Goal: Information Seeking & Learning: Check status

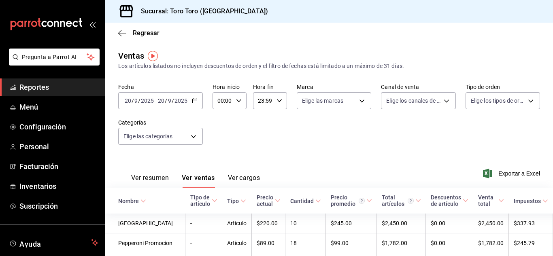
click at [195, 103] on div "[DATE] [DATE] - [DATE] [DATE]" at bounding box center [160, 100] width 85 height 17
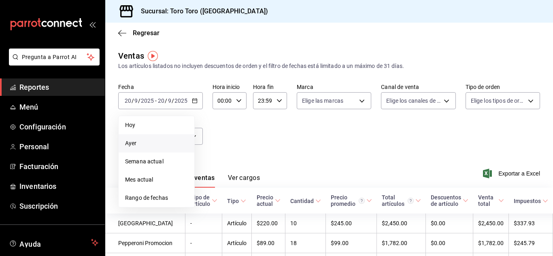
click at [134, 140] on span "Ayer" at bounding box center [156, 143] width 63 height 9
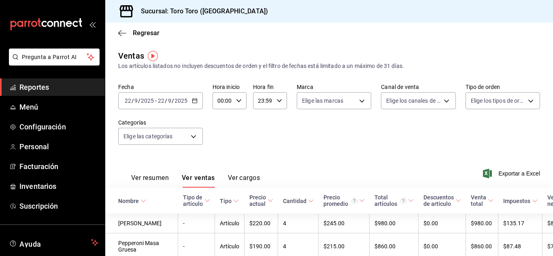
click at [195, 98] on icon "button" at bounding box center [195, 101] width 6 height 6
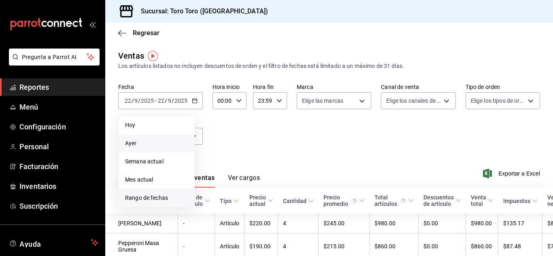
click at [162, 198] on span "Rango de fechas" at bounding box center [156, 198] width 63 height 9
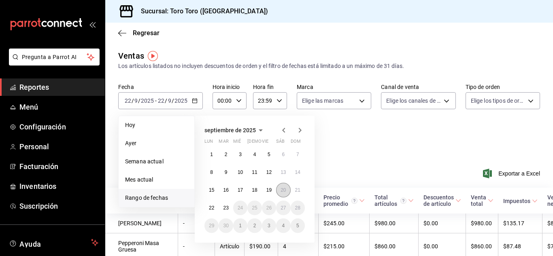
click at [283, 191] on abbr "20" at bounding box center [283, 190] width 5 height 6
click at [283, 187] on abbr "20" at bounding box center [283, 190] width 5 height 6
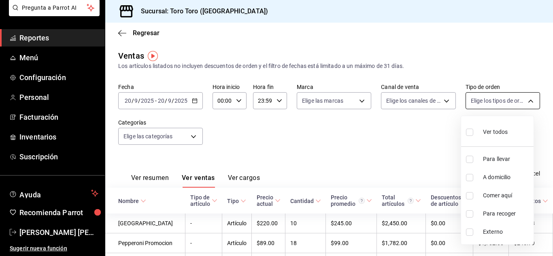
click at [525, 101] on body "Pregunta a Parrot AI Reportes Menú Configuración Personal Facturación Inventari…" at bounding box center [276, 128] width 553 height 256
click at [396, 147] on div at bounding box center [276, 128] width 553 height 256
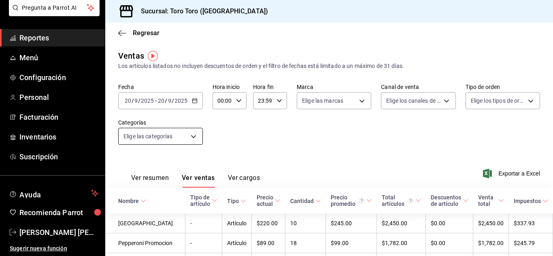
click at [196, 137] on body "Pregunta a Parrot AI Reportes Menú Configuración Personal Facturación Inventari…" at bounding box center [276, 128] width 553 height 256
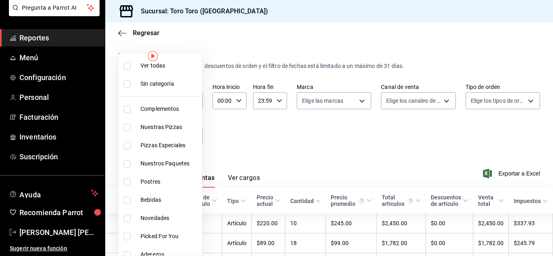
click at [155, 202] on span "Bebidas" at bounding box center [170, 200] width 58 height 9
type input "b7036455-b84b-4f87-8260-2e38ca45290f"
checkbox input "true"
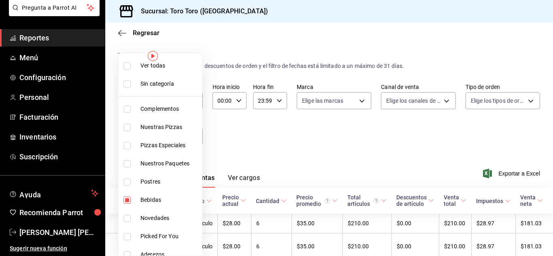
click at [292, 148] on div at bounding box center [276, 128] width 553 height 256
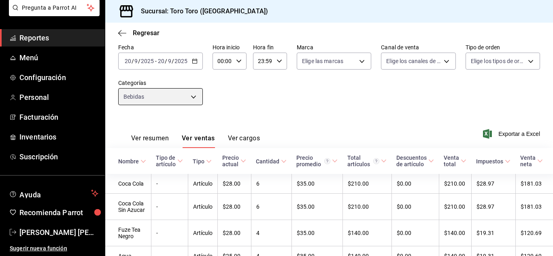
scroll to position [16, 0]
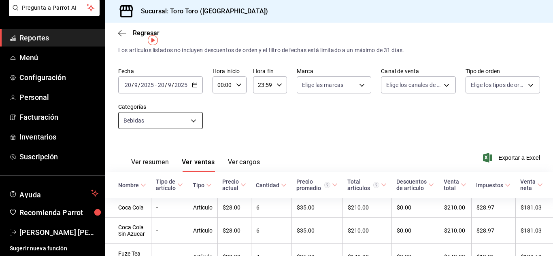
click at [194, 118] on body "Pregunta a Parrot AI Reportes Menú Configuración Personal Facturación Inventari…" at bounding box center [276, 128] width 553 height 256
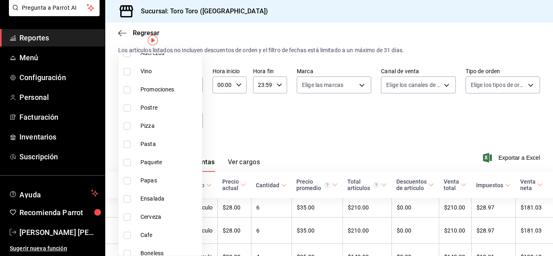
scroll to position [202, 0]
click at [158, 217] on span "Cerveza" at bounding box center [170, 216] width 58 height 9
type input "b7036455-b84b-4f87-8260-2e38ca45290f,6b43857f-8abf-40eb-8f72-6665191886a1"
checkbox input "true"
click at [290, 128] on div at bounding box center [276, 128] width 553 height 256
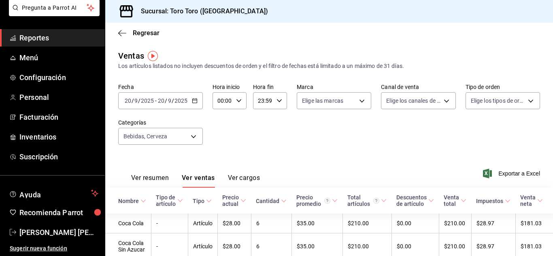
click at [195, 100] on \(Stroke\) "button" at bounding box center [194, 100] width 4 height 0
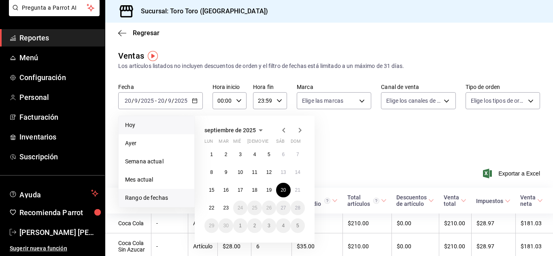
click at [139, 128] on span "Hoy" at bounding box center [156, 125] width 63 height 9
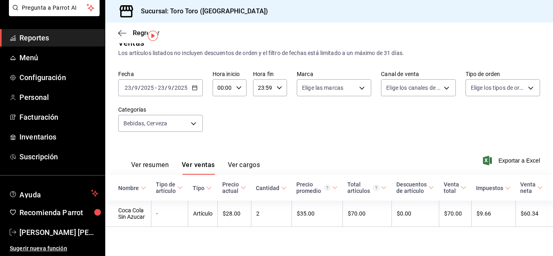
scroll to position [21, 0]
click at [194, 119] on body "Pregunta a Parrot AI Reportes Menú Configuración Personal Facturación Inventari…" at bounding box center [276, 128] width 553 height 256
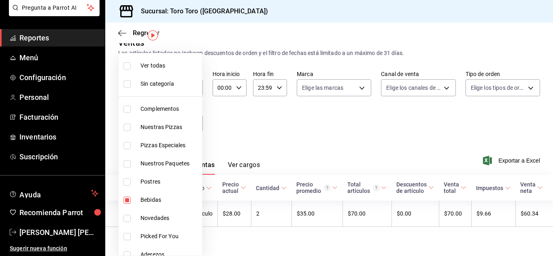
click at [127, 204] on li "Bebidas" at bounding box center [160, 200] width 83 height 18
type input "6b43857f-8abf-40eb-8f72-6665191886a1"
checkbox input "false"
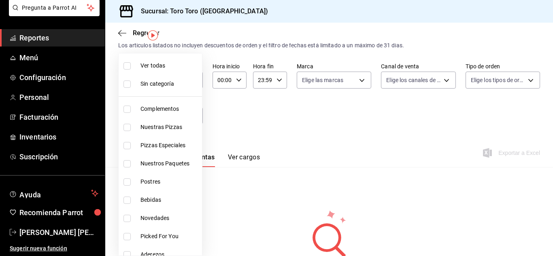
click at [247, 124] on div at bounding box center [276, 128] width 553 height 256
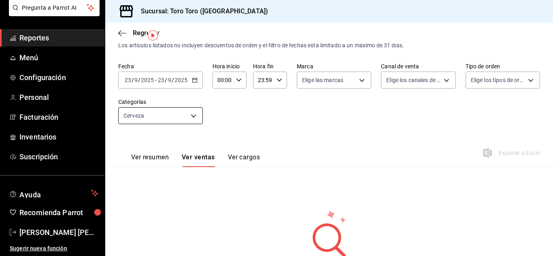
click at [195, 120] on body "Pregunta a Parrot AI Reportes Menú Configuración Personal Facturación Inventari…" at bounding box center [276, 128] width 553 height 256
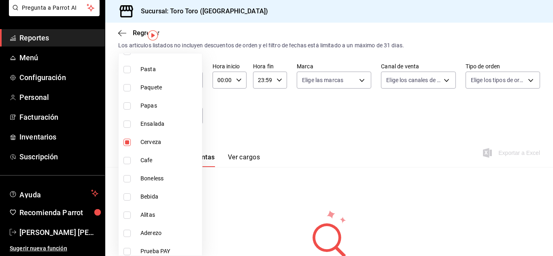
scroll to position [281, 0]
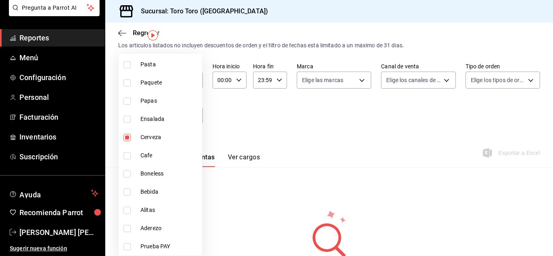
click at [128, 140] on input "checkbox" at bounding box center [127, 137] width 7 height 7
checkbox input "false"
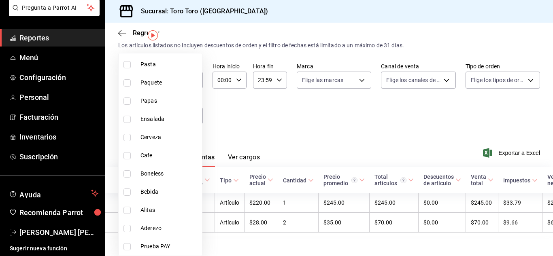
click at [255, 112] on div at bounding box center [276, 128] width 553 height 256
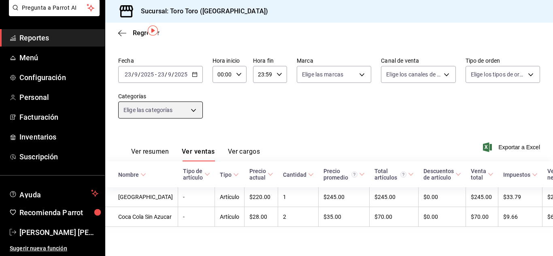
scroll to position [41, 0]
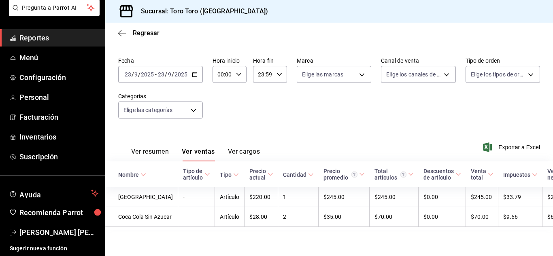
click at [37, 37] on span "Reportes" at bounding box center [58, 37] width 79 height 11
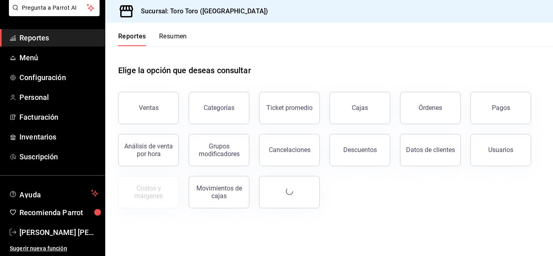
click at [488, 112] on button "Pagos" at bounding box center [501, 108] width 61 height 32
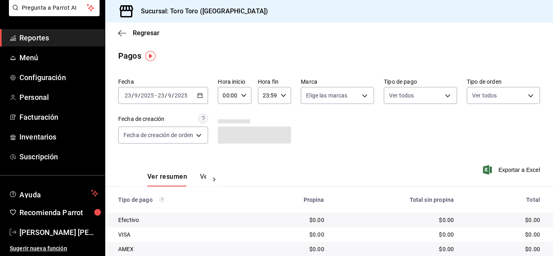
click at [200, 92] on div "[DATE] [DATE] - [DATE] [DATE]" at bounding box center [163, 95] width 90 height 17
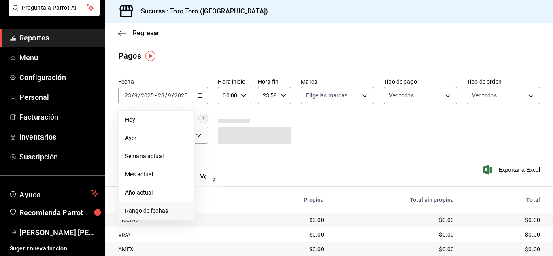
click at [153, 212] on span "Rango de fechas" at bounding box center [156, 211] width 63 height 9
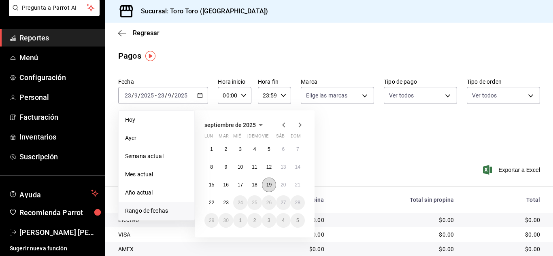
click at [268, 187] on abbr "19" at bounding box center [268, 185] width 5 height 6
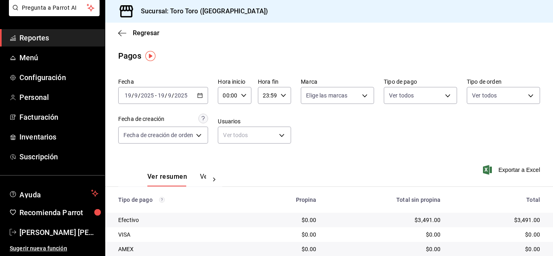
click at [198, 96] on icon "button" at bounding box center [200, 96] width 6 height 6
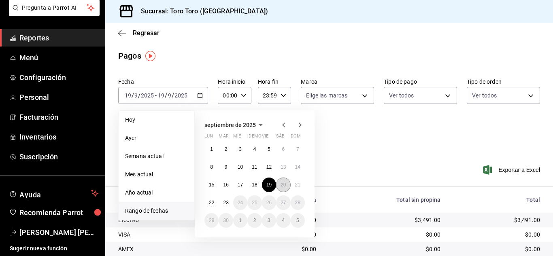
click at [279, 185] on button "20" at bounding box center [283, 185] width 14 height 15
click at [280, 184] on button "20" at bounding box center [283, 185] width 14 height 15
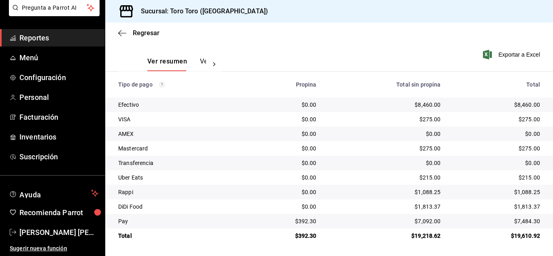
scroll to position [35, 0]
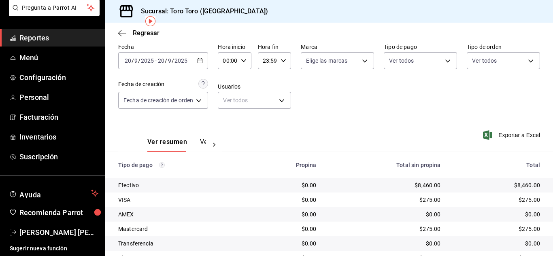
click at [201, 62] on icon "button" at bounding box center [200, 61] width 6 height 6
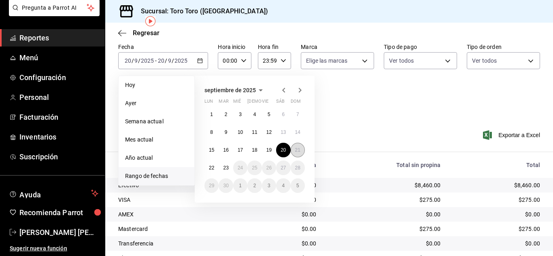
click at [296, 147] on abbr "21" at bounding box center [297, 150] width 5 height 6
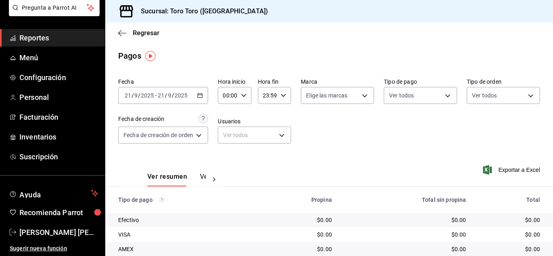
click at [202, 96] on icon "button" at bounding box center [200, 96] width 6 height 6
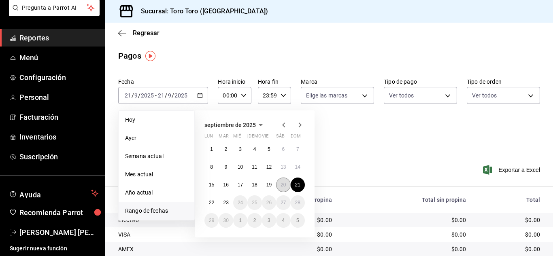
click at [279, 184] on button "20" at bounding box center [283, 185] width 14 height 15
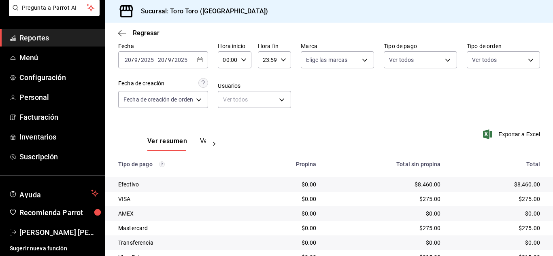
scroll to position [35, 0]
click at [206, 60] on div "[DATE] [DATE] - [DATE] [DATE]" at bounding box center [163, 60] width 90 height 17
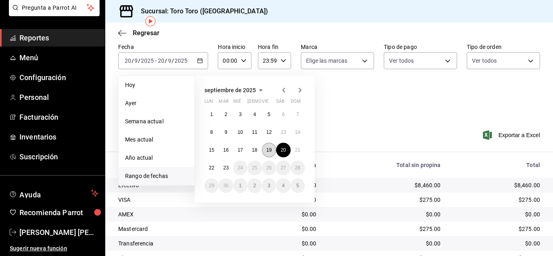
click at [272, 151] on button "19" at bounding box center [269, 150] width 14 height 15
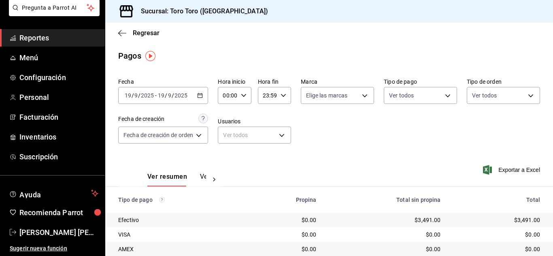
click at [200, 92] on div "[DATE] [DATE] - [DATE] [DATE]" at bounding box center [163, 95] width 90 height 17
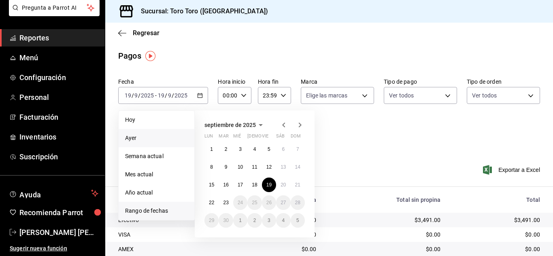
click at [132, 136] on span "Ayer" at bounding box center [156, 138] width 63 height 9
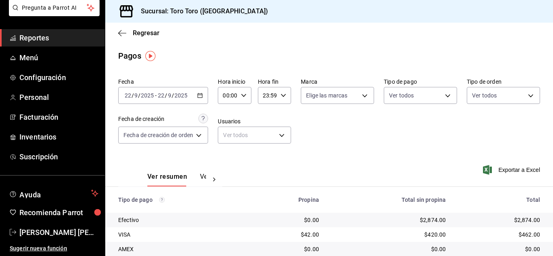
click at [200, 94] on icon "button" at bounding box center [200, 96] width 6 height 6
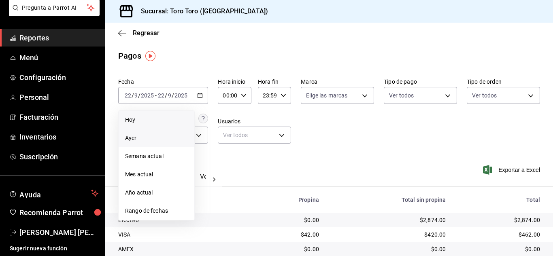
click at [138, 126] on li "Hoy" at bounding box center [157, 120] width 76 height 18
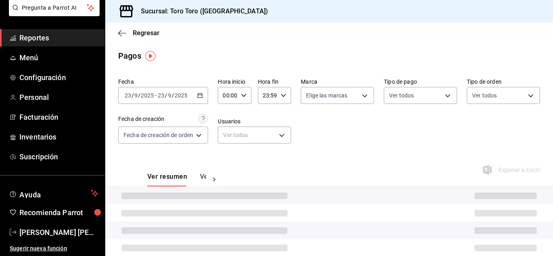
click at [138, 126] on div "Fecha de creación Fecha de creación de orden ORDER" at bounding box center [163, 129] width 90 height 30
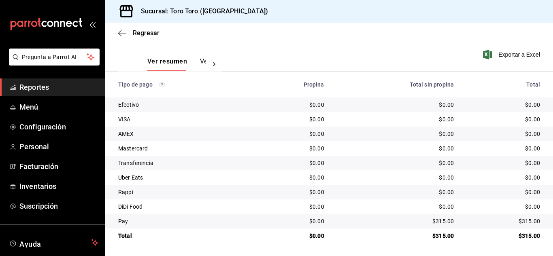
click at [48, 81] on link "Reportes" at bounding box center [52, 87] width 105 height 17
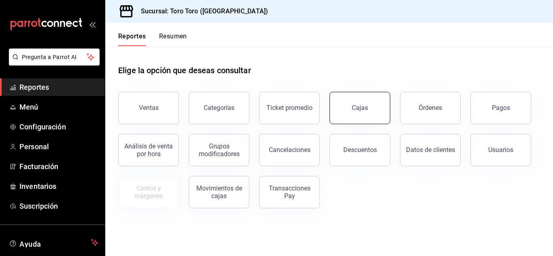
click at [355, 106] on div "Cajas" at bounding box center [360, 108] width 17 height 10
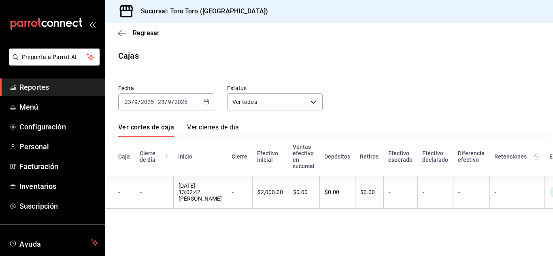
click at [208, 99] on icon "button" at bounding box center [206, 102] width 6 height 6
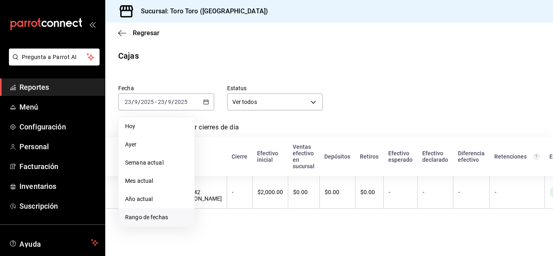
click at [153, 215] on span "Rango de fechas" at bounding box center [156, 217] width 63 height 9
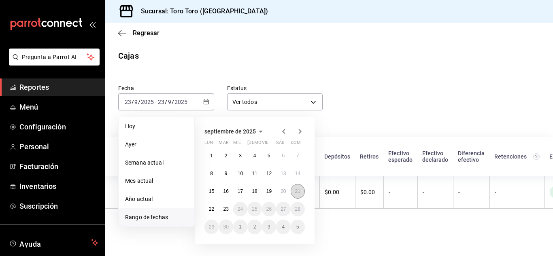
click at [295, 192] on abbr "21" at bounding box center [297, 192] width 5 height 6
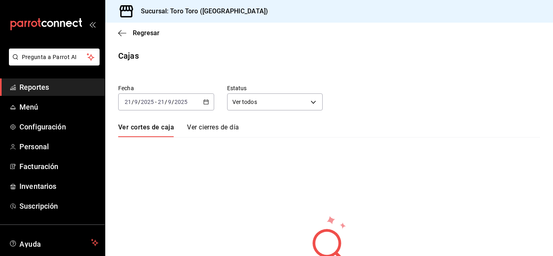
click at [209, 102] on div "[DATE] [DATE] - [DATE] [DATE]" at bounding box center [166, 102] width 96 height 17
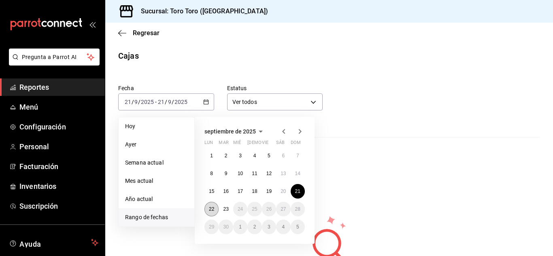
click at [207, 207] on button "22" at bounding box center [212, 209] width 14 height 15
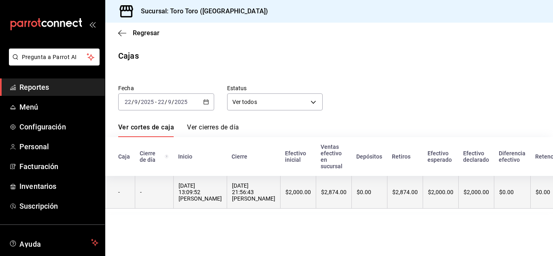
click at [204, 191] on div "[DATE] 13:09:52 [PERSON_NAME]" at bounding box center [200, 192] width 43 height 19
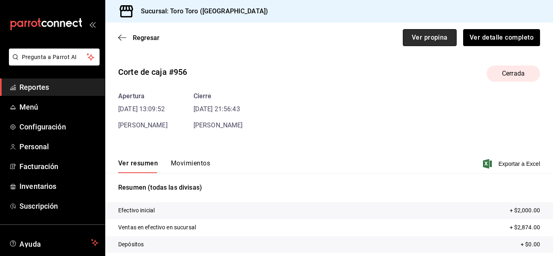
click at [417, 38] on button "Ver propina" at bounding box center [430, 37] width 54 height 17
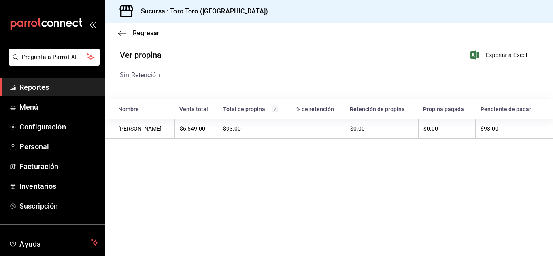
click at [48, 95] on link "Reportes" at bounding box center [52, 87] width 105 height 17
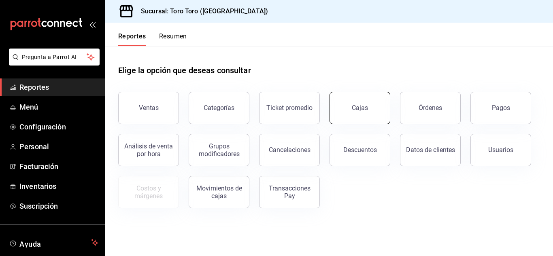
click at [347, 113] on link "Cajas" at bounding box center [360, 108] width 61 height 32
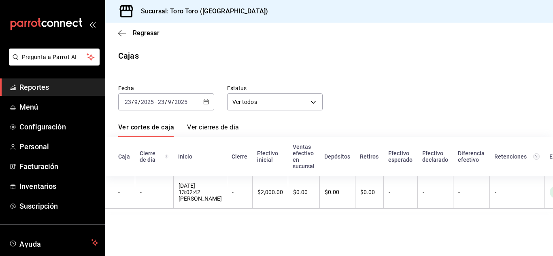
click at [29, 89] on span "Reportes" at bounding box center [58, 87] width 79 height 11
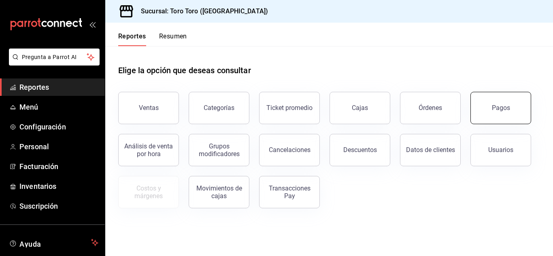
click at [496, 104] on button "Pagos" at bounding box center [501, 108] width 61 height 32
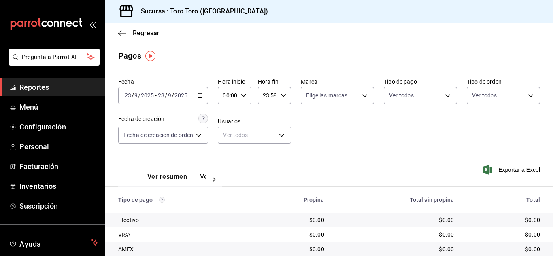
click at [29, 85] on span "Reportes" at bounding box center [58, 87] width 79 height 11
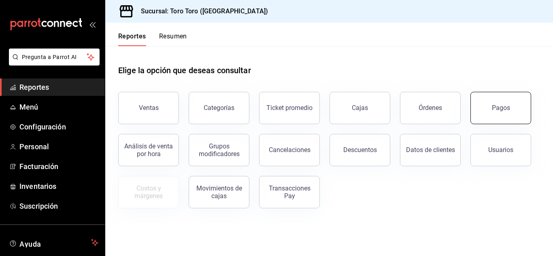
click at [512, 119] on button "Pagos" at bounding box center [501, 108] width 61 height 32
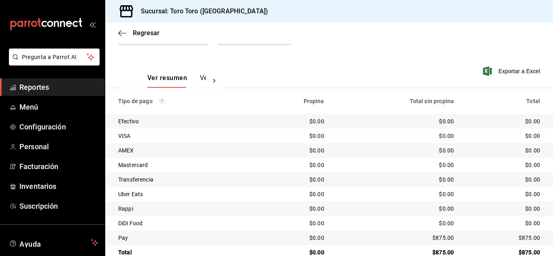
scroll to position [116, 0]
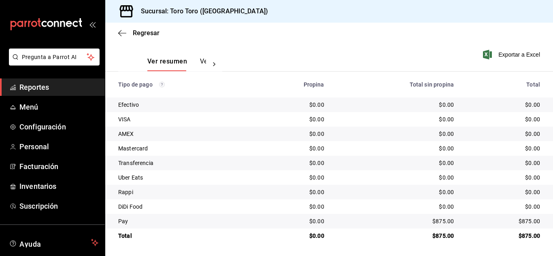
click at [72, 85] on span "Reportes" at bounding box center [58, 87] width 79 height 11
